Goal: Task Accomplishment & Management: Check status

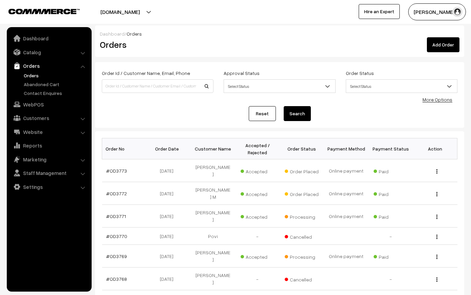
scroll to position [110, 35]
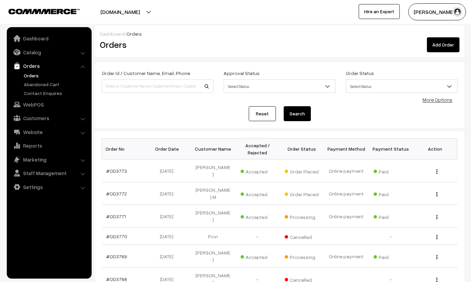
scroll to position [61, 0]
